Goal: Information Seeking & Learning: Learn about a topic

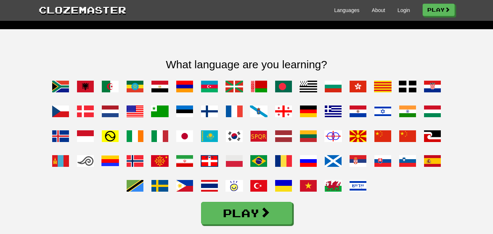
scroll to position [557, 0]
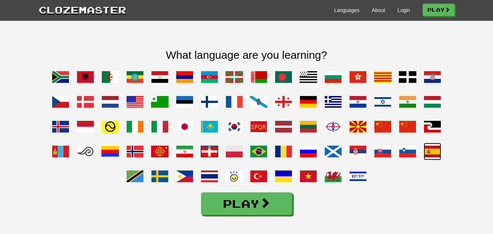
click at [430, 160] on span at bounding box center [432, 152] width 18 height 18
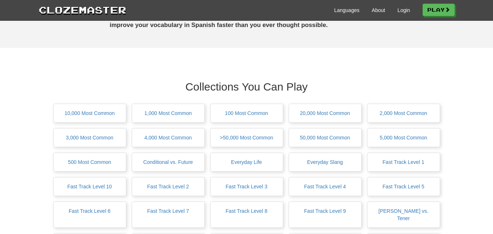
scroll to position [555, 0]
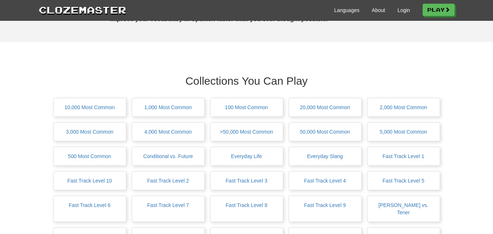
click at [101, 115] on div "10,000 Most Common" at bounding box center [90, 107] width 72 height 18
click at [102, 110] on link "10,000 Most Common" at bounding box center [90, 107] width 50 height 6
